Goal: Transaction & Acquisition: Purchase product/service

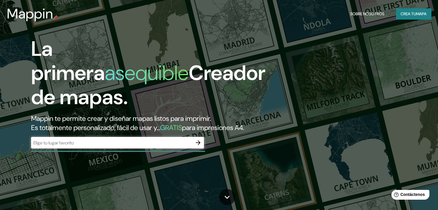
click at [322, 79] on div "La primera asequible Creador de mapas. Mappin te permite crear y diseñar mapas …" at bounding box center [219, 105] width 438 height 210
click at [139, 149] on div "​" at bounding box center [117, 143] width 173 height 12
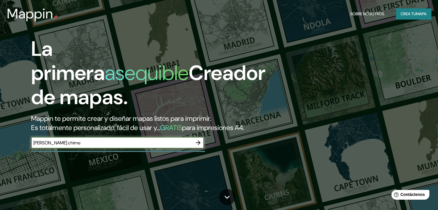
click at [86, 146] on input "[PERSON_NAME] chime" at bounding box center [111, 143] width 161 height 7
type input "[PERSON_NAME] [GEOGRAPHIC_DATA]"
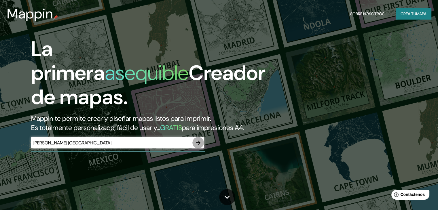
click at [196, 146] on icon "button" at bounding box center [198, 142] width 7 height 7
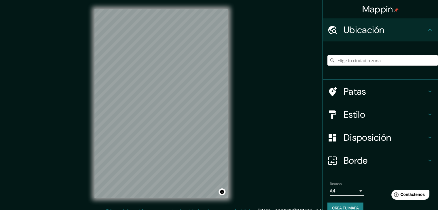
click at [381, 61] on input "Elige tu ciudad o zona" at bounding box center [382, 60] width 111 height 10
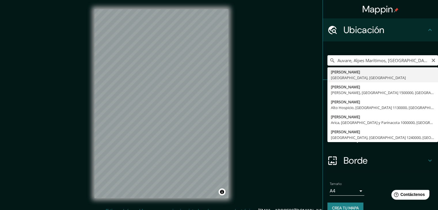
type input "[PERSON_NAME], [GEOGRAPHIC_DATA], [GEOGRAPHIC_DATA]"
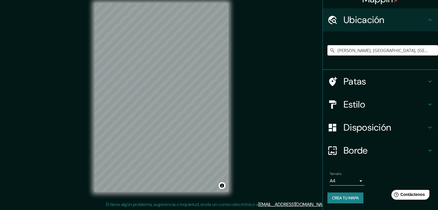
scroll to position [7, 0]
click at [394, 84] on h4 "Patas" at bounding box center [384, 82] width 83 height 12
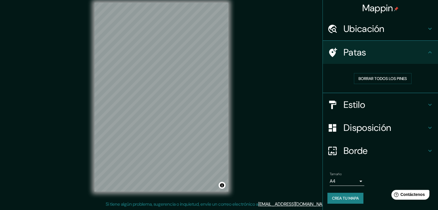
scroll to position [1, 0]
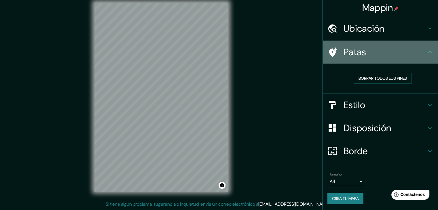
click at [418, 54] on h4 "Patas" at bounding box center [384, 52] width 83 height 12
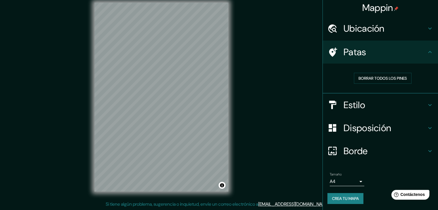
click at [418, 55] on h4 "Patas" at bounding box center [384, 52] width 83 height 12
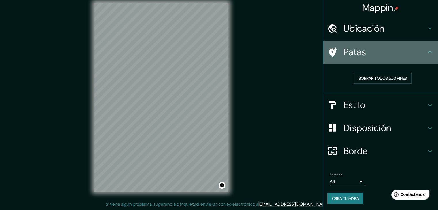
click at [427, 50] on icon at bounding box center [429, 52] width 7 height 7
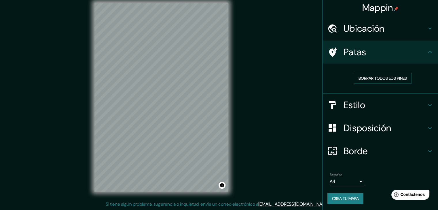
click at [426, 26] on icon at bounding box center [429, 28] width 7 height 7
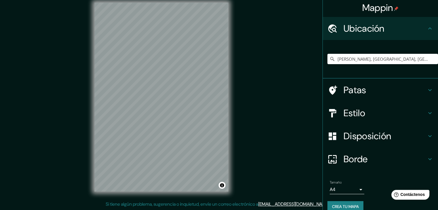
click at [409, 115] on h4 "Estilo" at bounding box center [384, 113] width 83 height 12
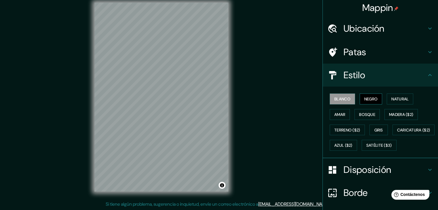
click at [373, 102] on font "Negro" at bounding box center [371, 98] width 14 height 7
click at [391, 98] on font "Natural" at bounding box center [399, 98] width 17 height 5
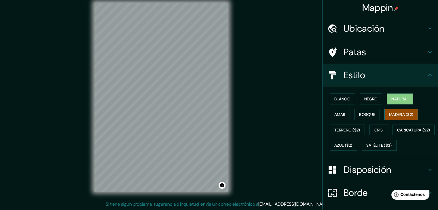
click at [394, 115] on font "Madera ($2)" at bounding box center [401, 114] width 24 height 5
click at [368, 117] on font "Bosque" at bounding box center [367, 114] width 16 height 7
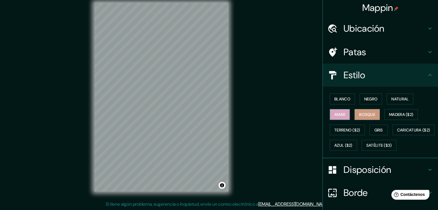
click at [338, 117] on font "Amar" at bounding box center [339, 114] width 11 height 7
click at [338, 130] on font "Terreno ($2)" at bounding box center [347, 130] width 26 height 5
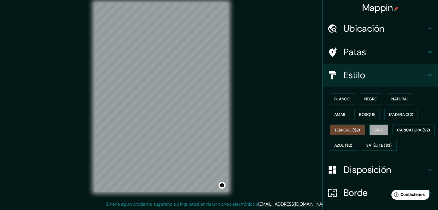
click at [376, 128] on font "Gris" at bounding box center [378, 130] width 9 height 5
click at [352, 145] on font "Azul ($2)" at bounding box center [343, 145] width 18 height 5
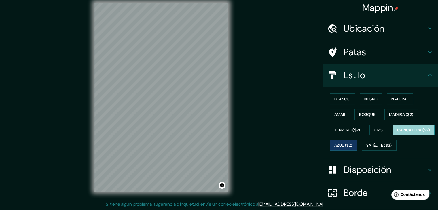
click at [397, 134] on font "Caricatura ($2)" at bounding box center [413, 129] width 33 height 7
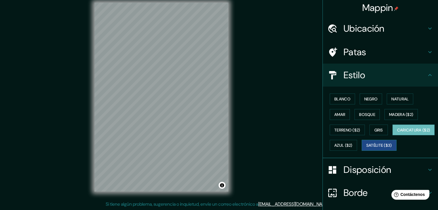
click at [362, 151] on button "Satélite ($3)" at bounding box center [379, 145] width 35 height 11
click at [387, 100] on button "Natural" at bounding box center [400, 99] width 26 height 11
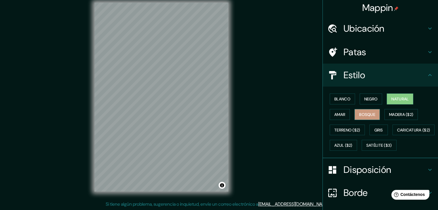
click at [367, 115] on font "Bosque" at bounding box center [367, 114] width 16 height 5
click at [222, 187] on button "Activar o desactivar atribución" at bounding box center [222, 185] width 7 height 7
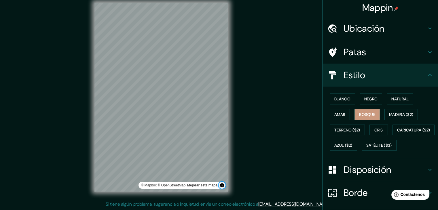
click at [222, 187] on button "Activar o desactivar atribución" at bounding box center [222, 185] width 7 height 7
click at [228, 182] on div "© Mapbox © OpenStreetMap Mejorar este mapa" at bounding box center [161, 97] width 134 height 189
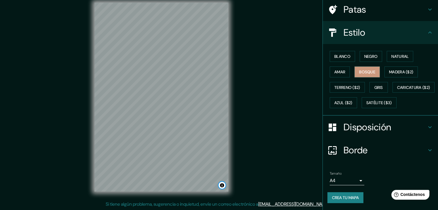
scroll to position [58, 0]
click at [366, 129] on font "Disposición" at bounding box center [367, 127] width 48 height 12
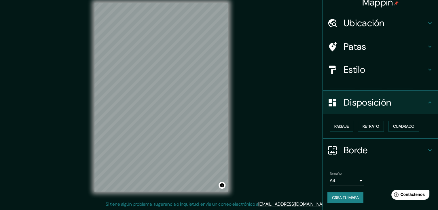
scroll to position [0, 0]
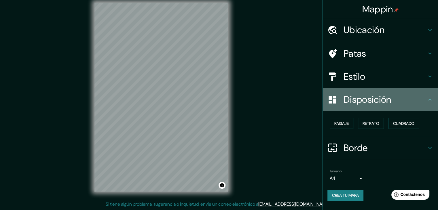
click at [421, 100] on h4 "Disposición" at bounding box center [384, 100] width 83 height 12
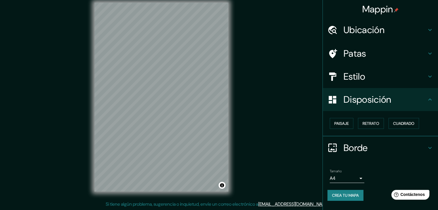
drag, startPoint x: 421, startPoint y: 105, endPoint x: 427, endPoint y: 103, distance: 6.2
click at [423, 104] on div "Disposición" at bounding box center [380, 99] width 115 height 23
click at [431, 98] on icon at bounding box center [429, 99] width 7 height 7
click at [169, 111] on div at bounding box center [169, 109] width 5 height 5
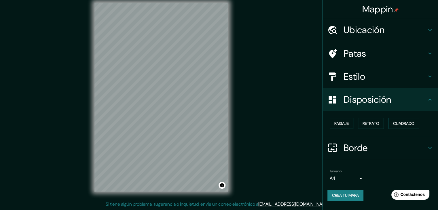
click at [353, 194] on font "Crea tu mapa" at bounding box center [345, 195] width 27 height 5
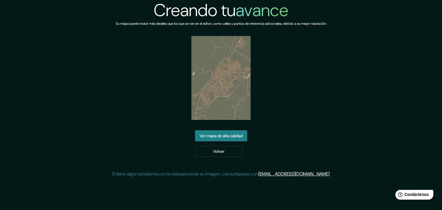
click at [200, 40] on img at bounding box center [221, 78] width 60 height 84
click at [194, 38] on img at bounding box center [221, 78] width 60 height 84
click at [219, 133] on font "Ver mapa de alta calidad" at bounding box center [221, 135] width 43 height 5
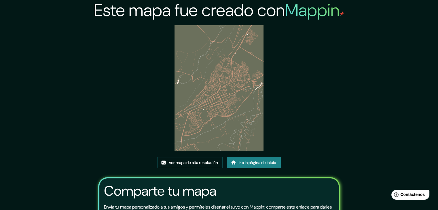
click at [116, 64] on div "Este mapa fue creado con Mappin Ver mapa de alta resolución Ir a la página de i…" at bounding box center [219, 135] width 256 height 271
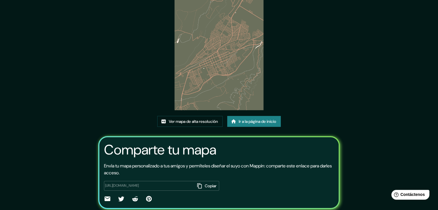
scroll to position [60, 0]
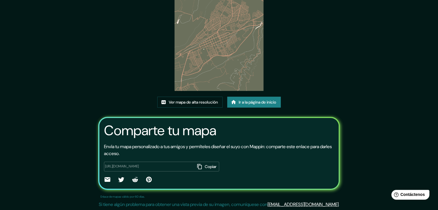
click at [197, 167] on icon "button" at bounding box center [200, 167] width 6 height 6
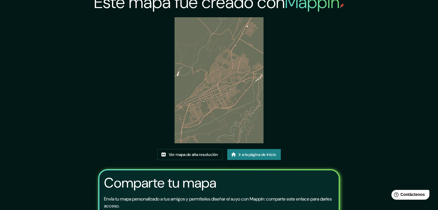
scroll to position [0, 0]
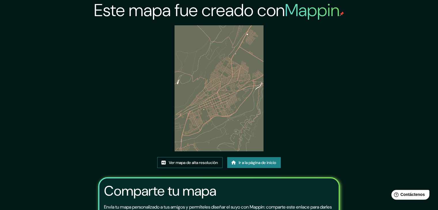
click at [193, 164] on font "Ver mapa de alta resolución" at bounding box center [193, 162] width 49 height 5
